Goal: Task Accomplishment & Management: Complete application form

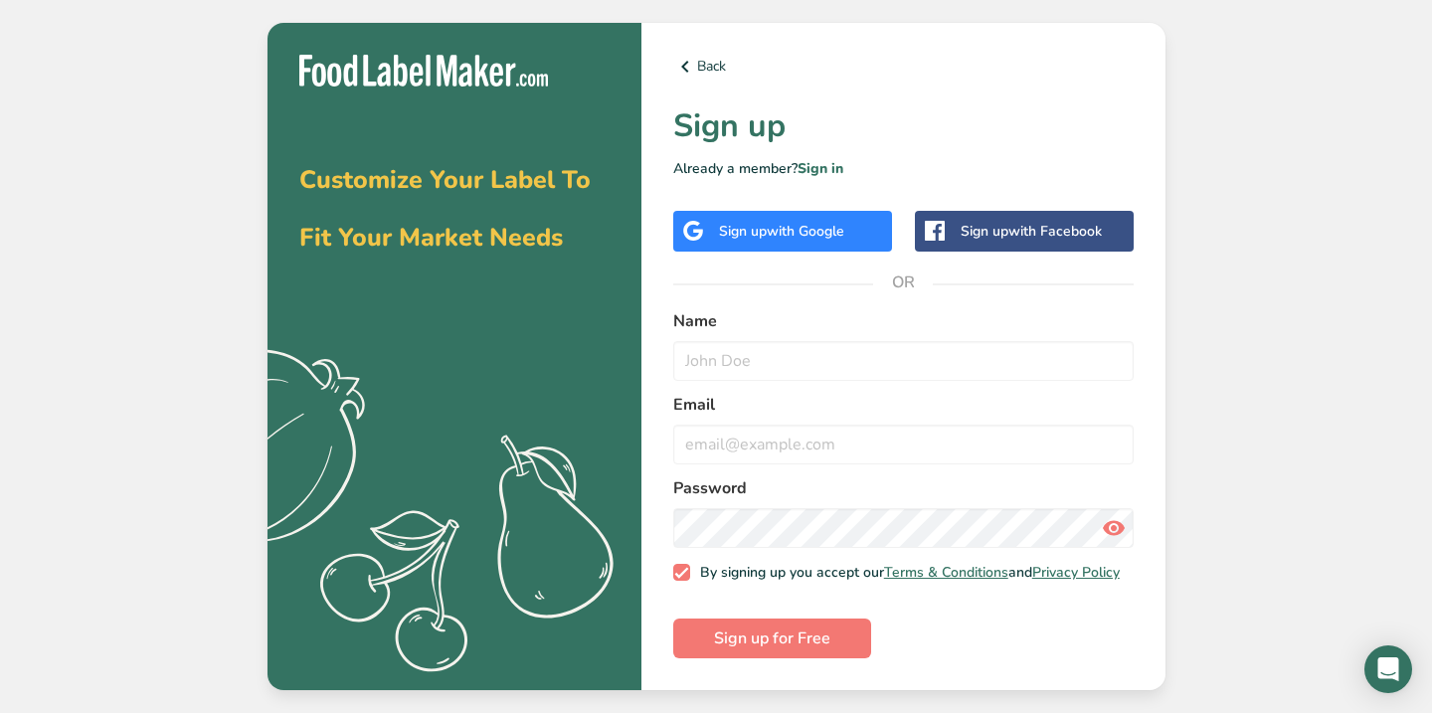
click at [797, 223] on span "with Google" at bounding box center [806, 231] width 78 height 19
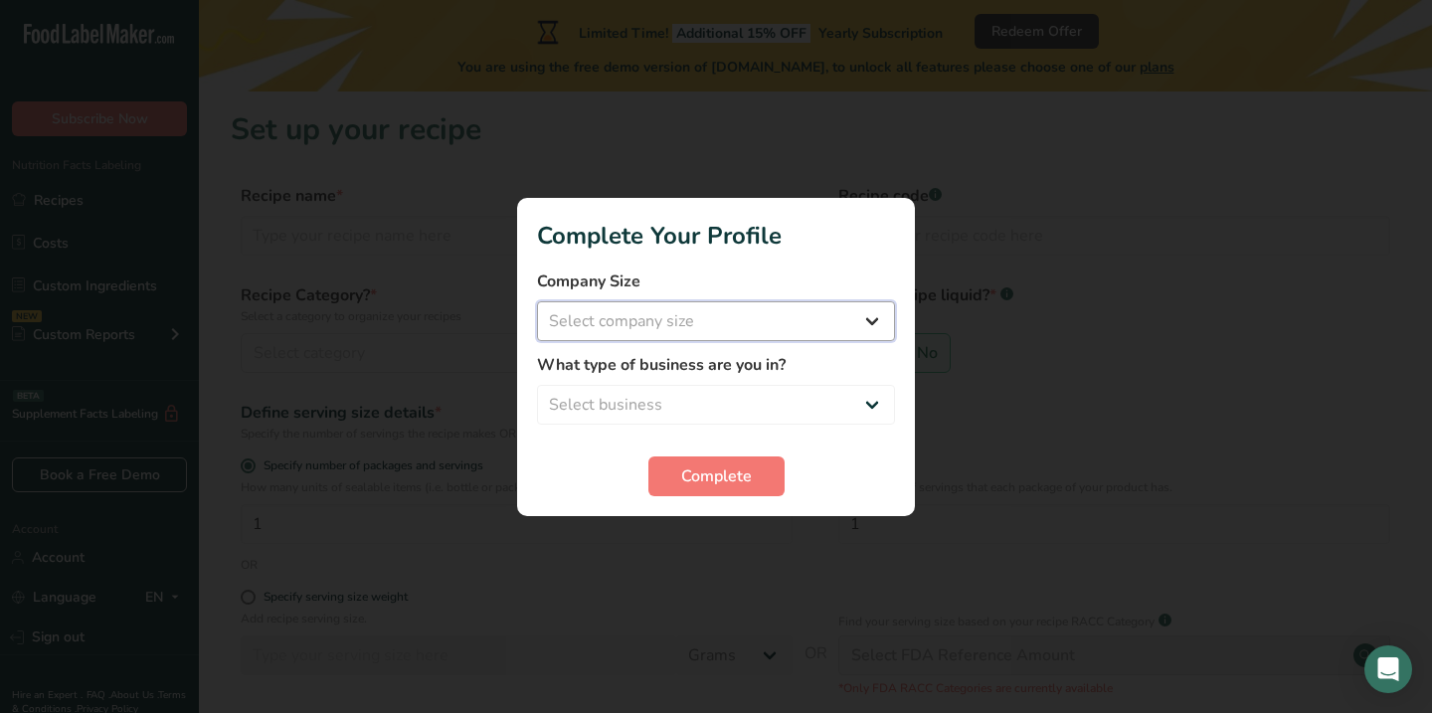
select select "1"
click at [719, 382] on div "What type of business are you in? Select business Packaged Food Manufacturer Re…" at bounding box center [716, 389] width 358 height 72
select select "8"
click at [685, 453] on form "Company Size Fewer than 10 Employees 10 to 50 Employees 51 to 500 Employees Ove…" at bounding box center [716, 383] width 358 height 227
click at [695, 473] on span "Complete" at bounding box center [716, 477] width 71 height 24
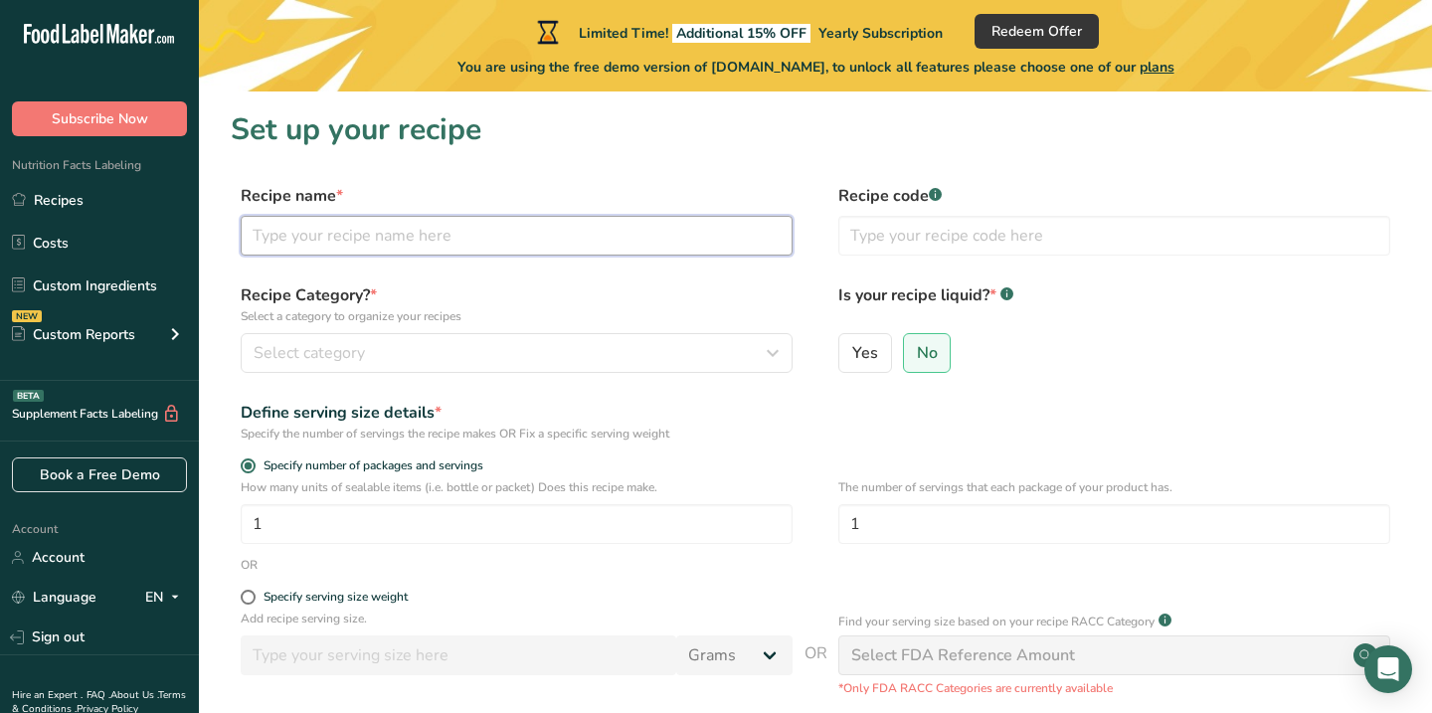
click at [311, 240] on input "text" at bounding box center [517, 236] width 552 height 40
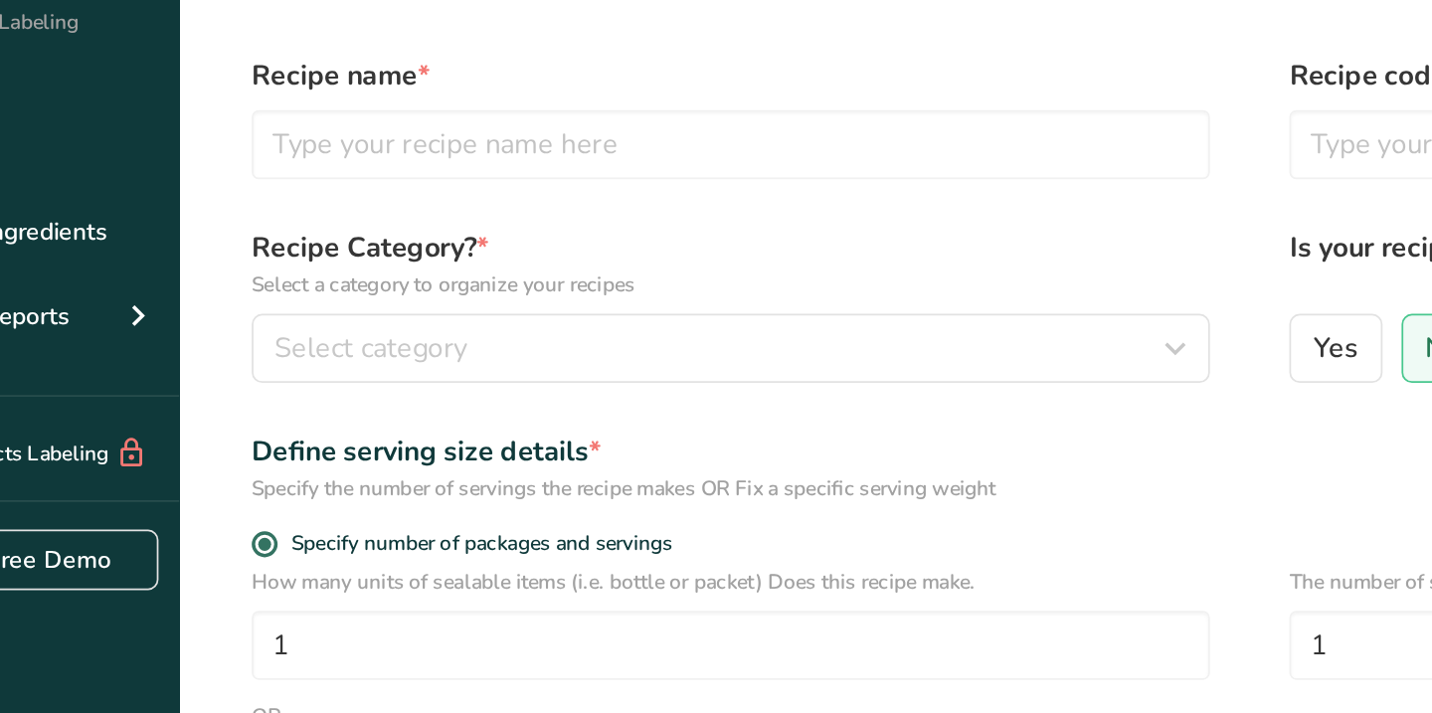
click at [241, 307] on p "Select a category to organize your recipes" at bounding box center [517, 316] width 552 height 18
click at [254, 341] on span "Select category" at bounding box center [309, 353] width 111 height 24
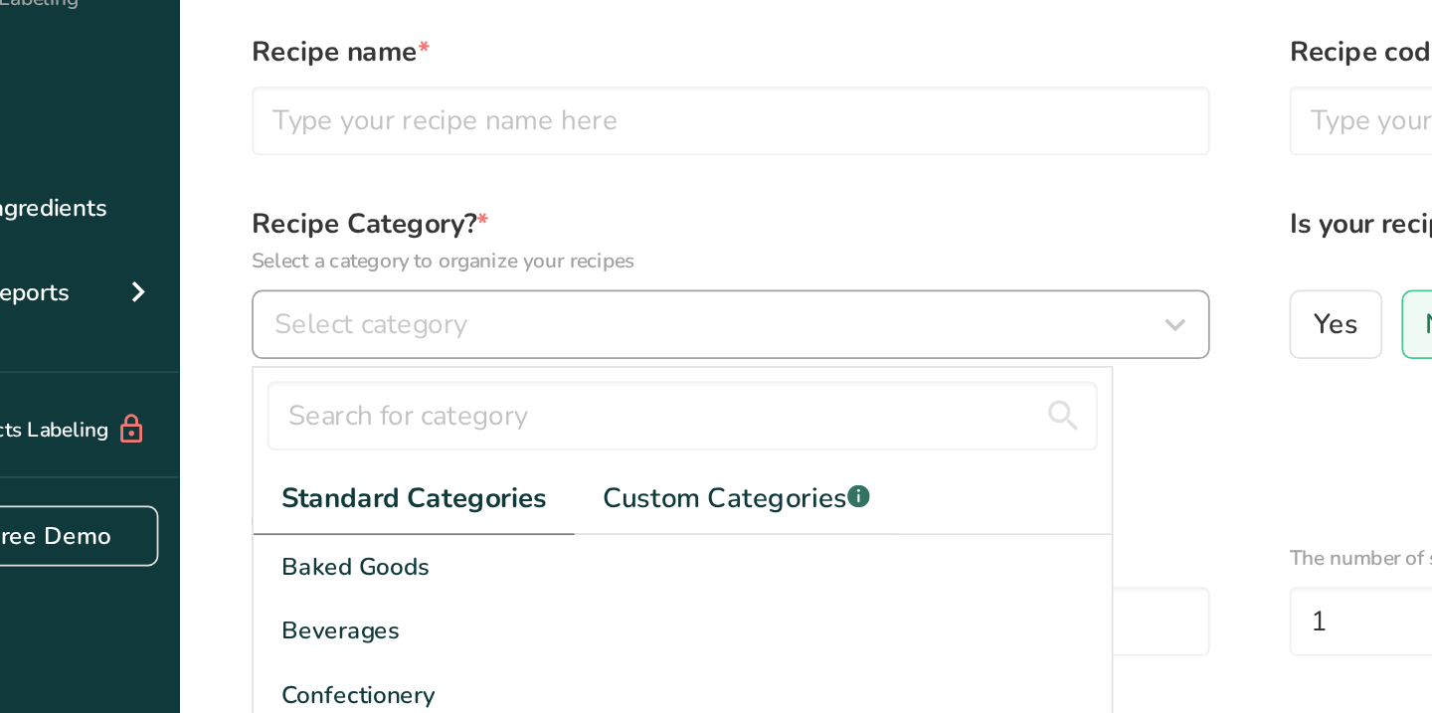
click at [260, 341] on span "Select category" at bounding box center [309, 353] width 111 height 24
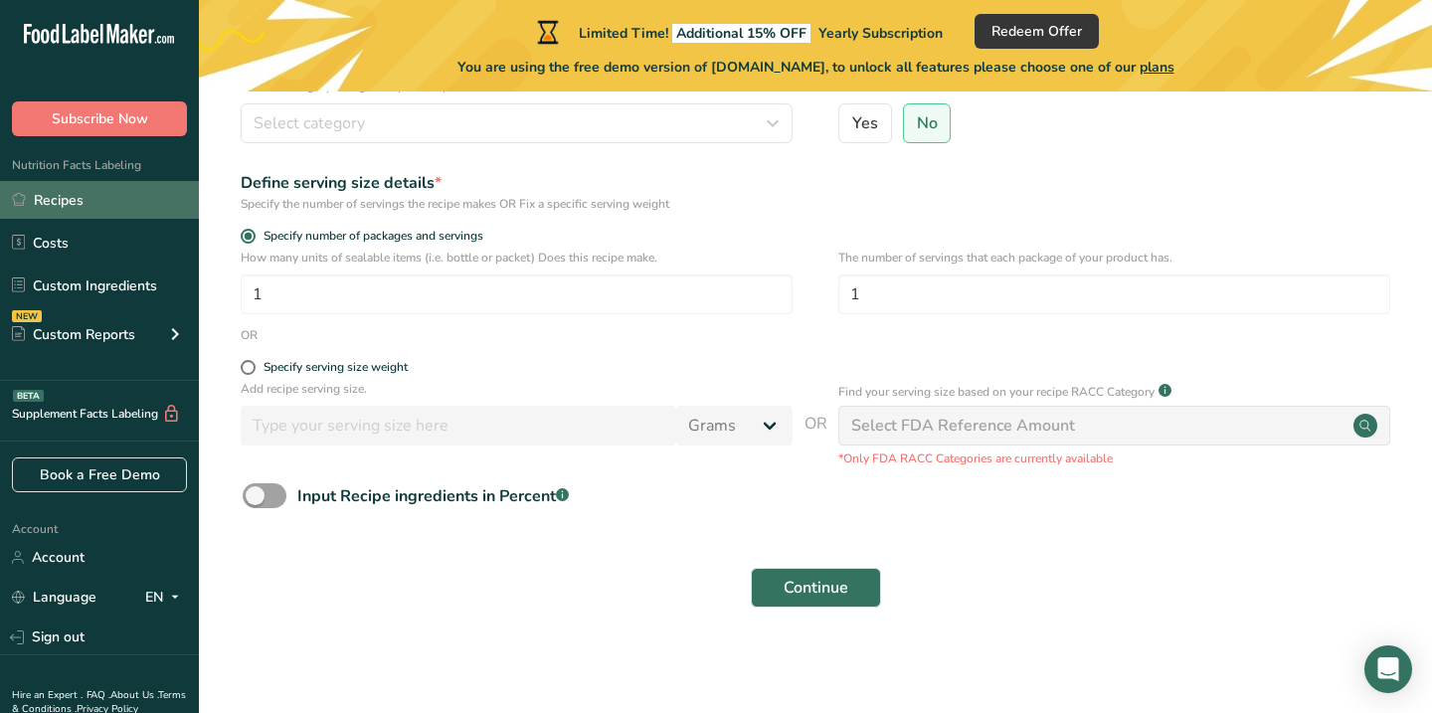
scroll to position [126, 0]
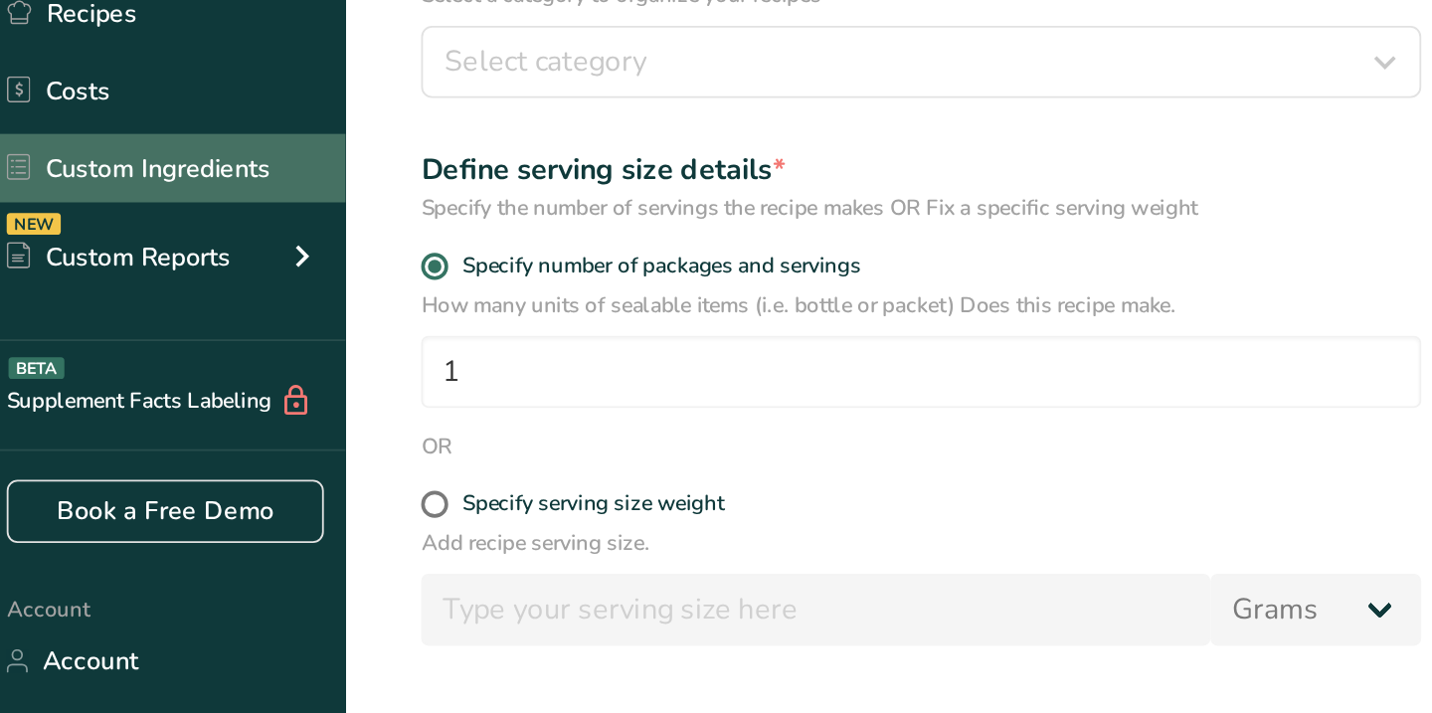
click at [147, 267] on link "Custom Ingredients" at bounding box center [99, 286] width 199 height 38
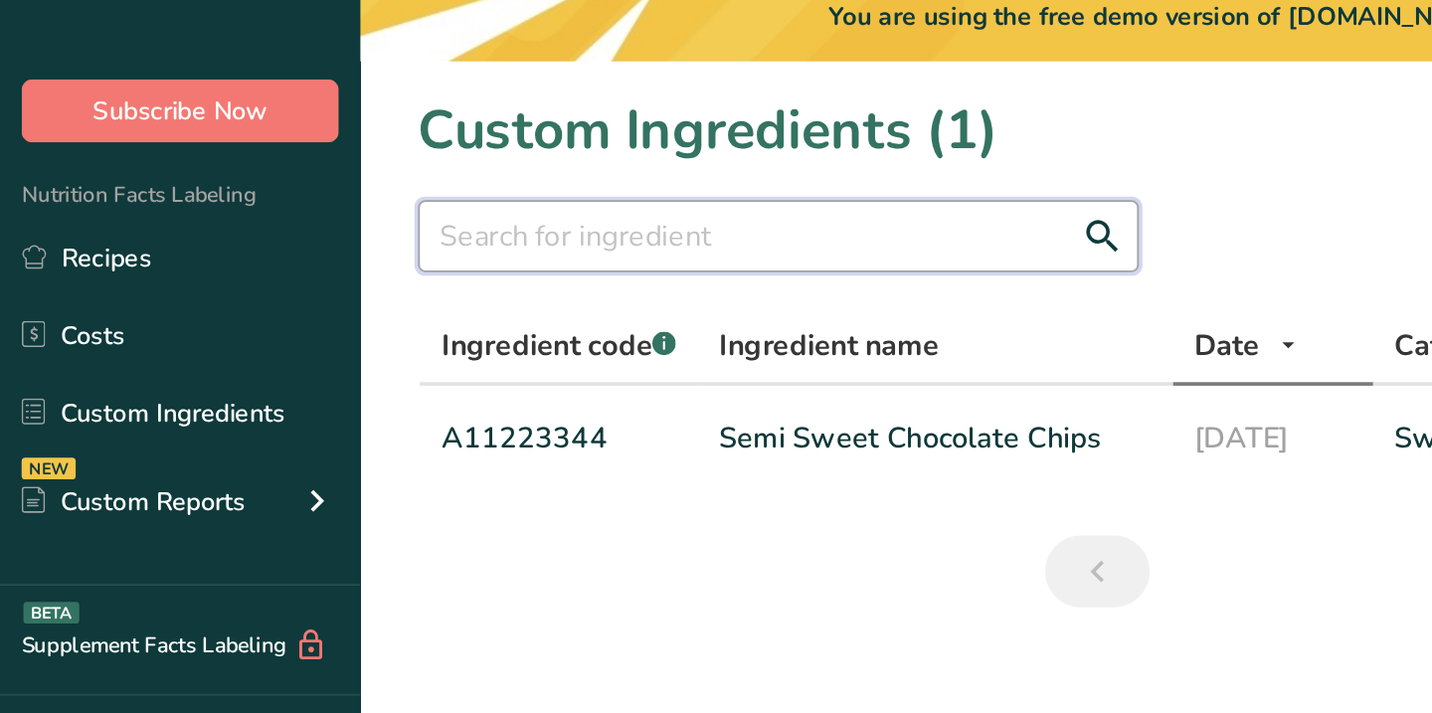
click at [325, 168] on input "text" at bounding box center [430, 188] width 398 height 40
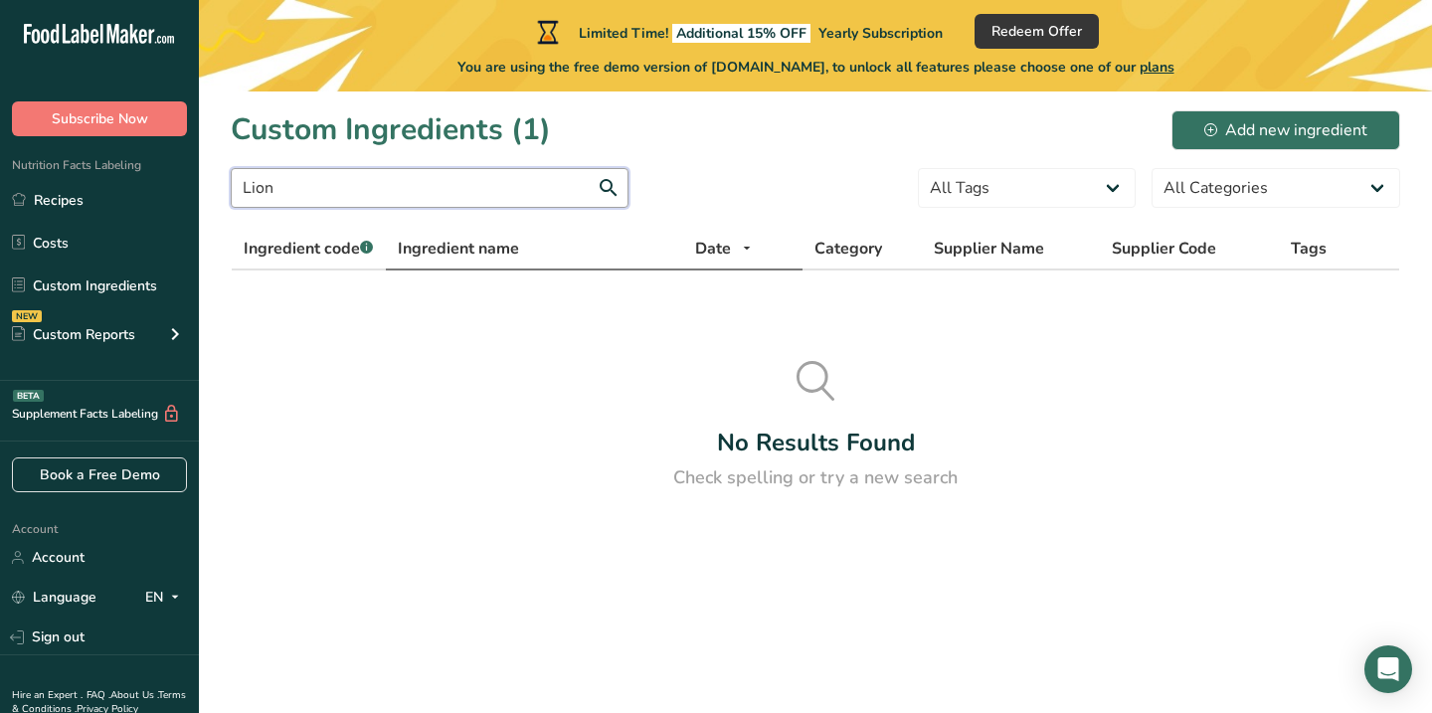
type input "Lion"
click at [448, 263] on th "Ingredient name" at bounding box center [534, 250] width 297 height 42
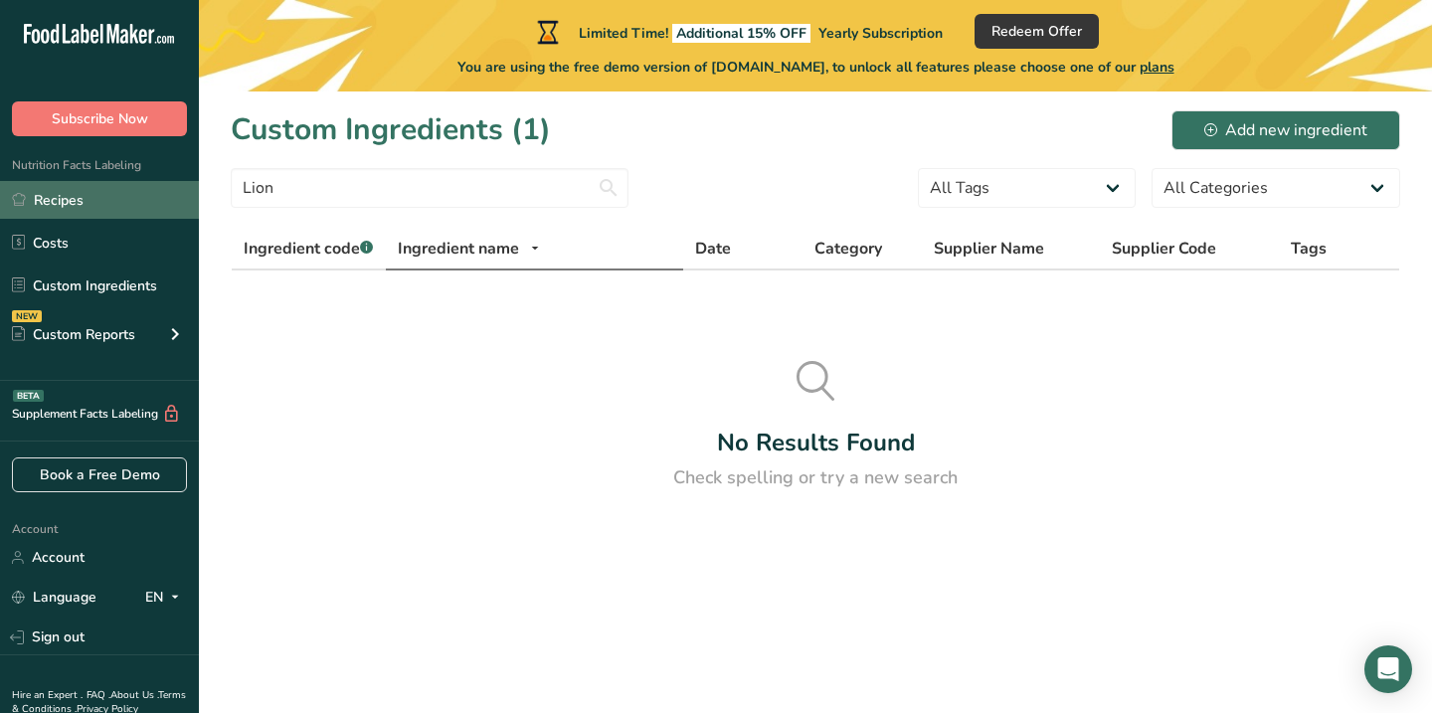
click at [92, 185] on link "Recipes" at bounding box center [99, 200] width 199 height 38
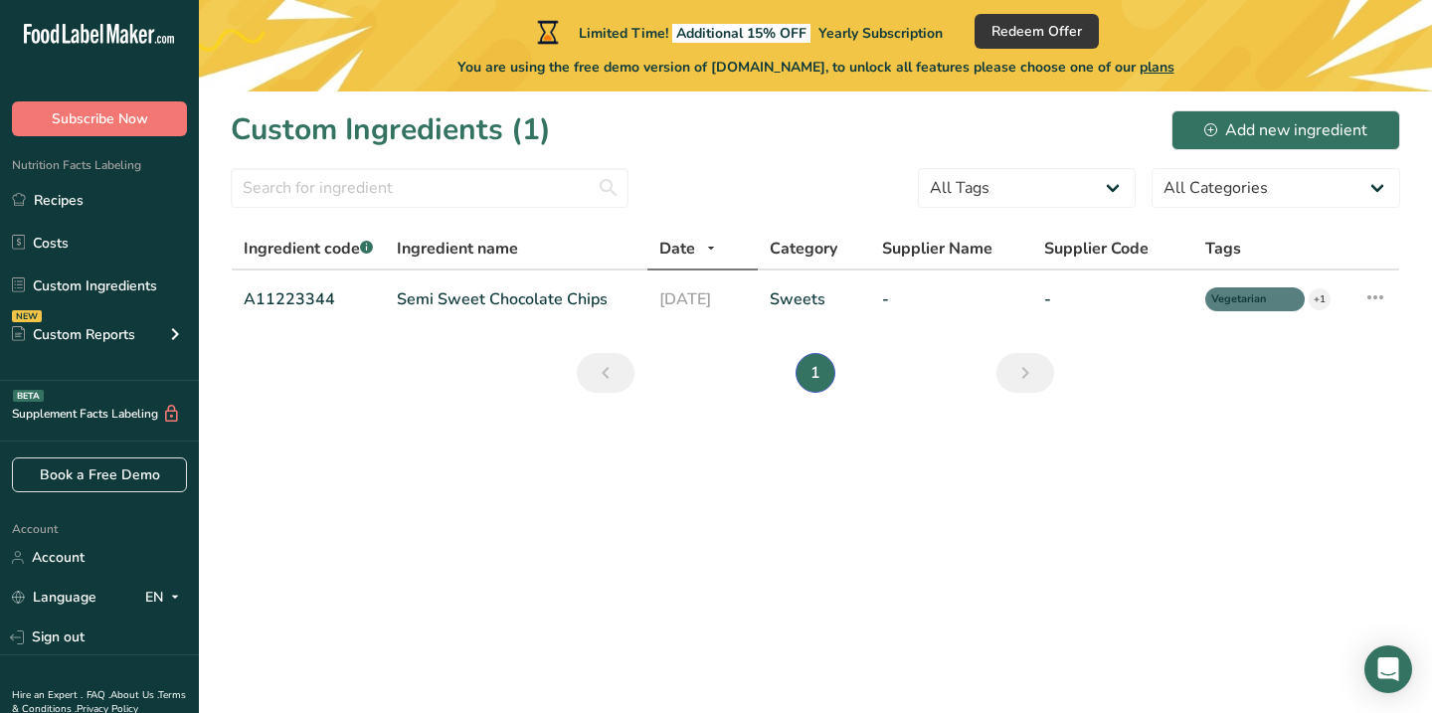
click at [818, 371] on li "1" at bounding box center [816, 373] width 48 height 40
